Goal: Information Seeking & Learning: Learn about a topic

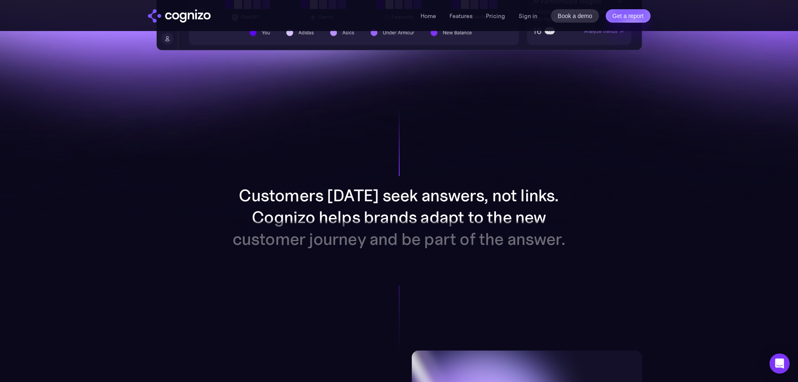
scroll to position [586, 0]
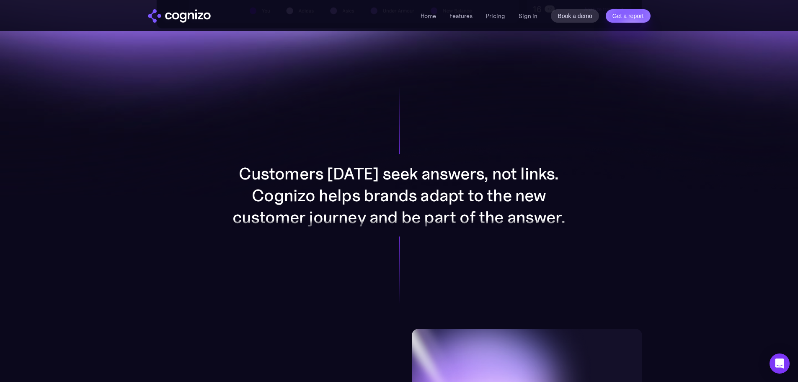
click at [469, 20] on li "Features" at bounding box center [460, 16] width 23 height 10
click at [468, 17] on link "Features" at bounding box center [460, 16] width 23 height 8
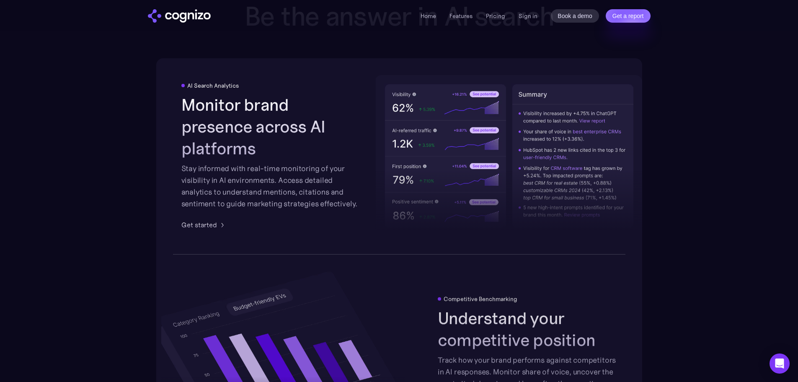
scroll to position [1305, 0]
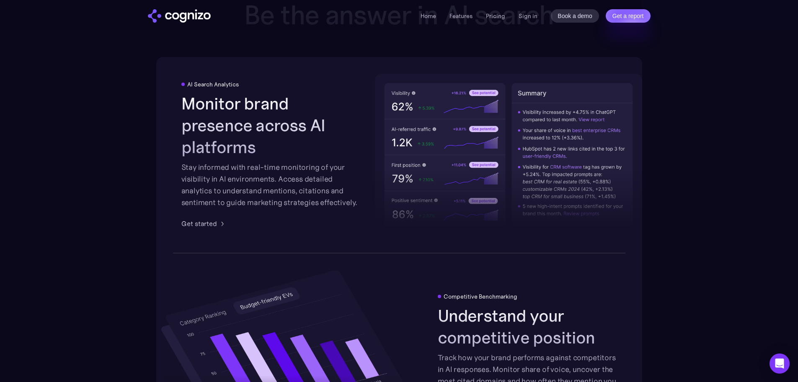
click at [506, 20] on div "Home Features Pricing Book a demo Get a report Sign in Book a demo Get a report" at bounding box center [536, 15] width 230 height 13
click at [502, 17] on link "Pricing" at bounding box center [495, 16] width 19 height 8
